Goal: Transaction & Acquisition: Download file/media

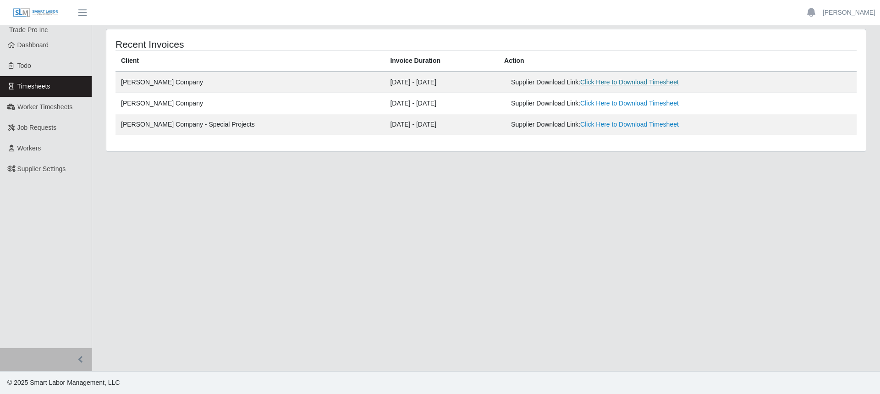
click at [580, 83] on link "Click Here to Download Timesheet" at bounding box center [629, 81] width 99 height 7
click at [581, 84] on link "Click Here to Download Timesheet" at bounding box center [629, 81] width 99 height 7
click at [625, 84] on link "Click Here to Download Timesheet" at bounding box center [629, 81] width 99 height 7
